Goal: Information Seeking & Learning: Learn about a topic

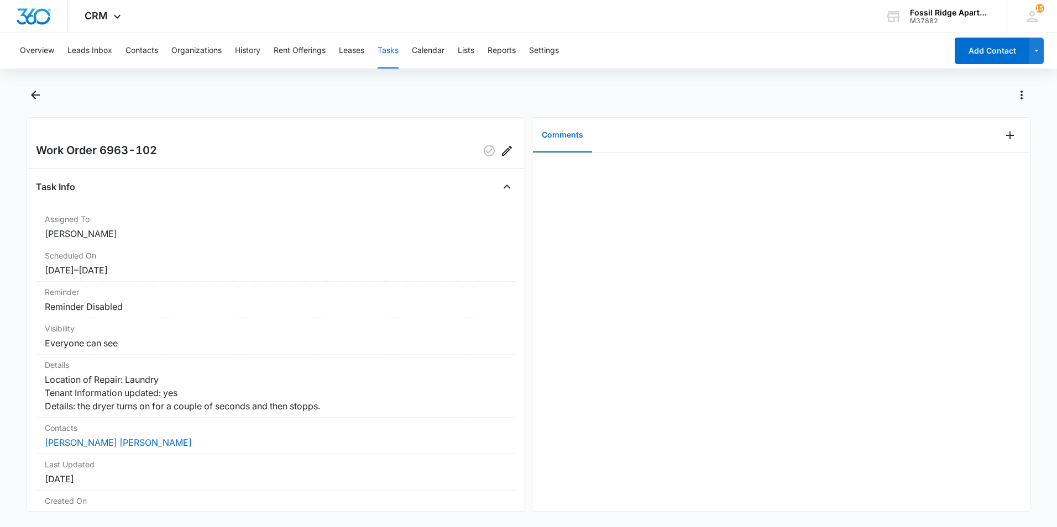
click at [765, 93] on div at bounding box center [540, 95] width 980 height 18
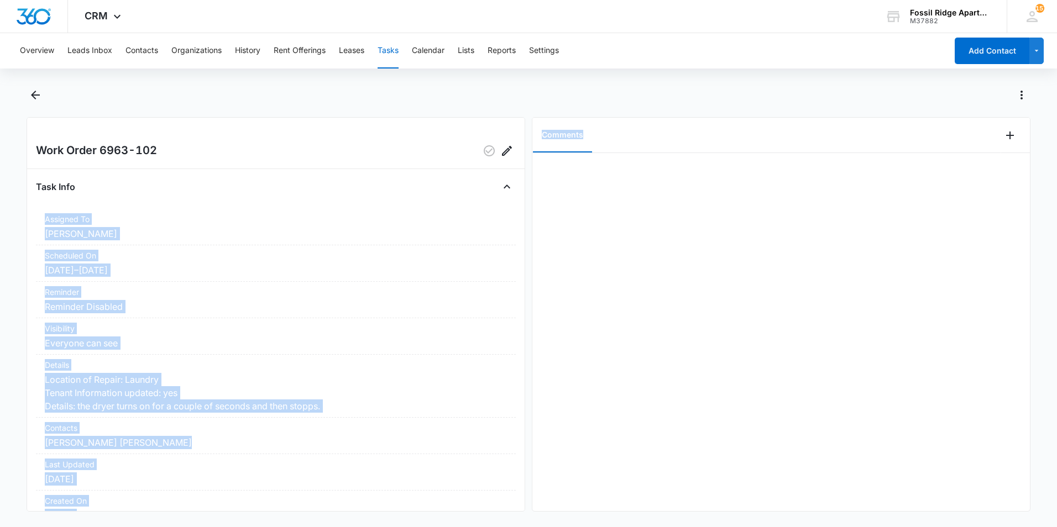
drag, startPoint x: 765, startPoint y: 94, endPoint x: 663, endPoint y: 258, distance: 193.5
click at [663, 258] on div "Work Order 6963-102 Task Info Assigned To [PERSON_NAME] Scheduled On [DATE] – […" at bounding box center [529, 314] width 1004 height 395
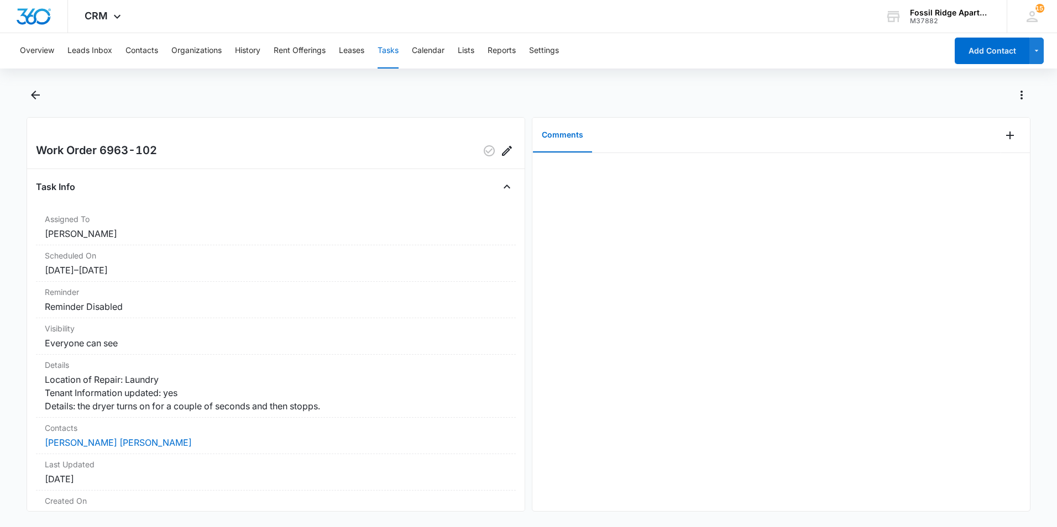
click at [212, 185] on div "Task Info" at bounding box center [276, 187] width 480 height 18
click at [34, 94] on icon "Back" at bounding box center [35, 94] width 13 height 13
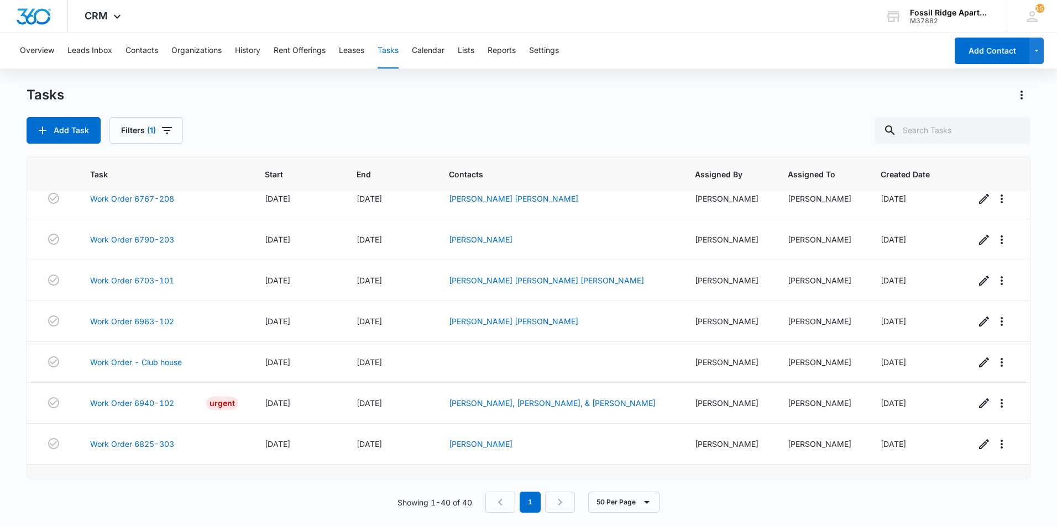
scroll to position [1414, 0]
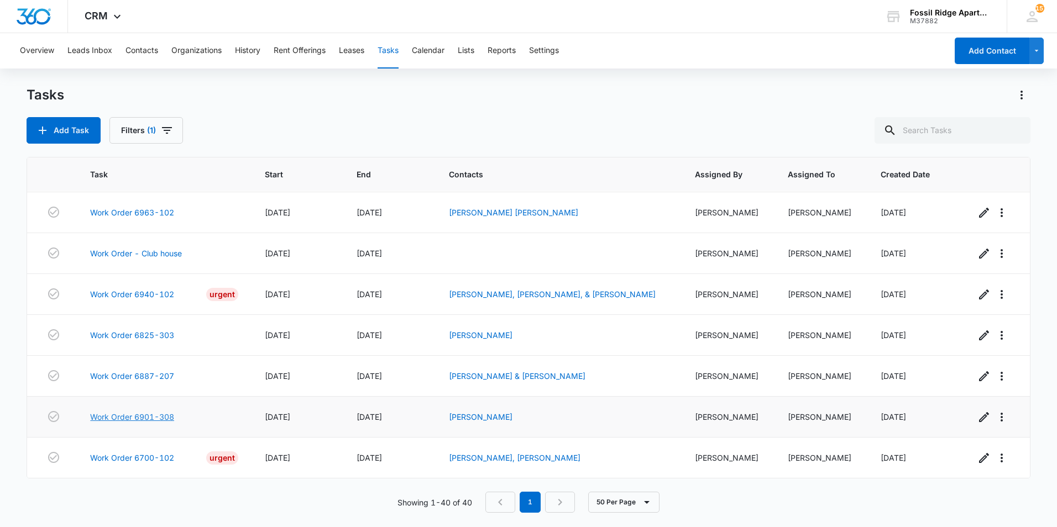
click at [159, 421] on link "Work Order 6901-308" at bounding box center [132, 417] width 84 height 12
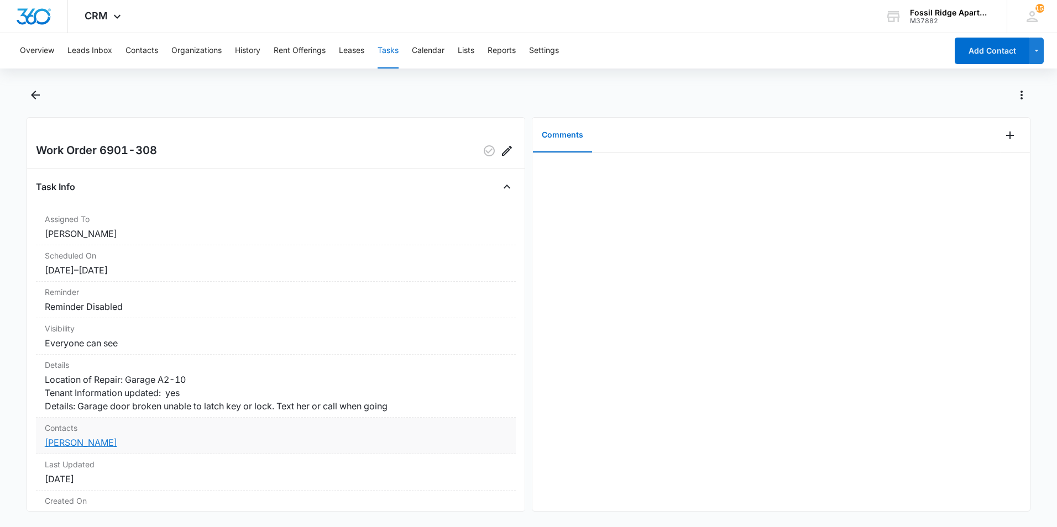
click at [83, 448] on link "[PERSON_NAME]" at bounding box center [81, 442] width 72 height 11
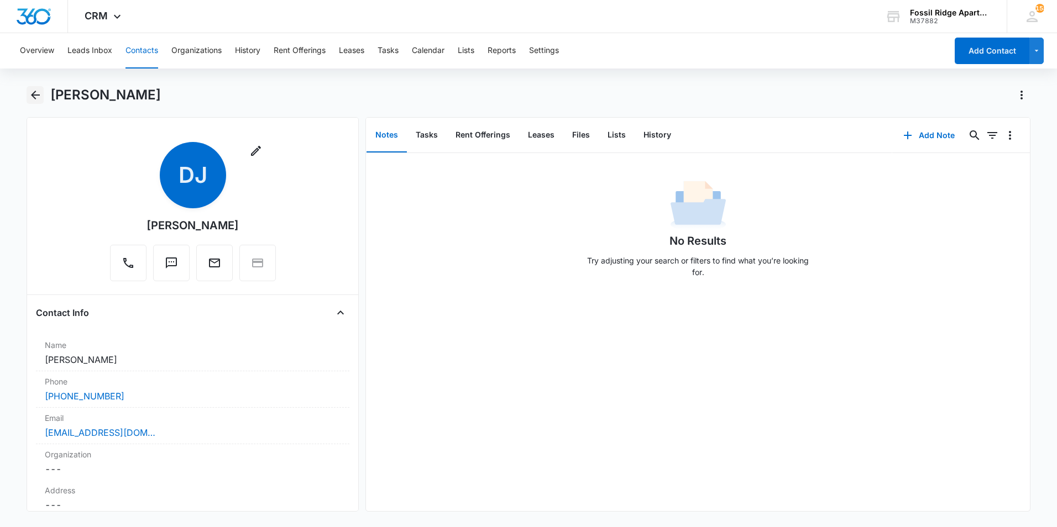
click at [40, 97] on icon "Back" at bounding box center [35, 94] width 13 height 13
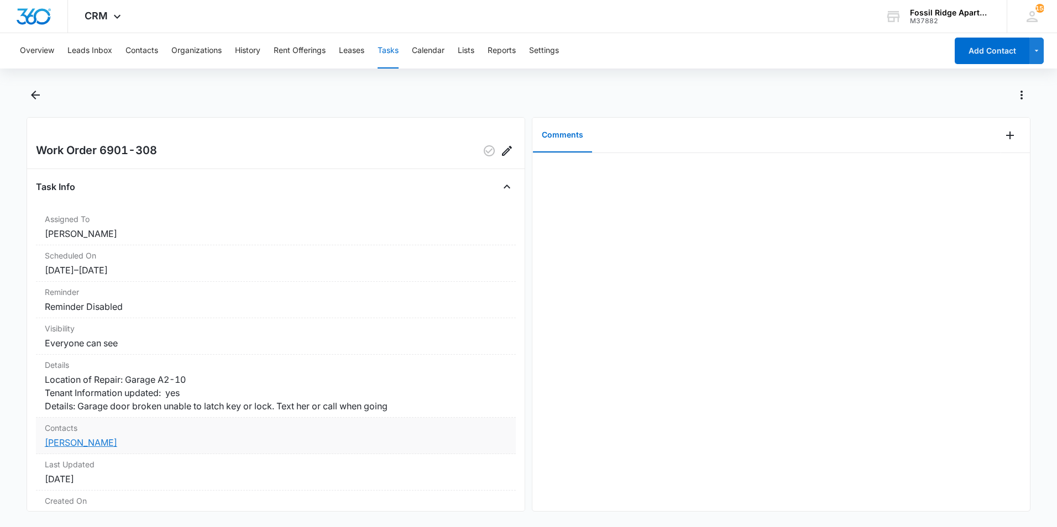
click at [83, 448] on link "[PERSON_NAME]" at bounding box center [81, 442] width 72 height 11
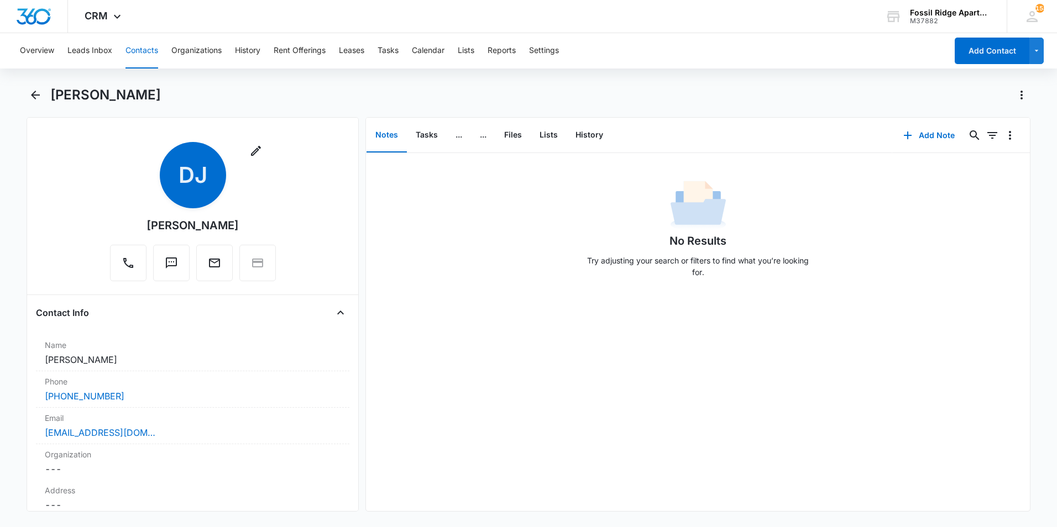
drag, startPoint x: 27, startPoint y: 86, endPoint x: 33, endPoint y: 85, distance: 5.6
click at [32, 86] on div "Overview Leads Inbox Contacts Organizations History Rent Offerings Leases Tasks…" at bounding box center [528, 279] width 1057 height 492
click at [34, 91] on icon "Back" at bounding box center [35, 94] width 13 height 13
